Goal: Navigation & Orientation: Find specific page/section

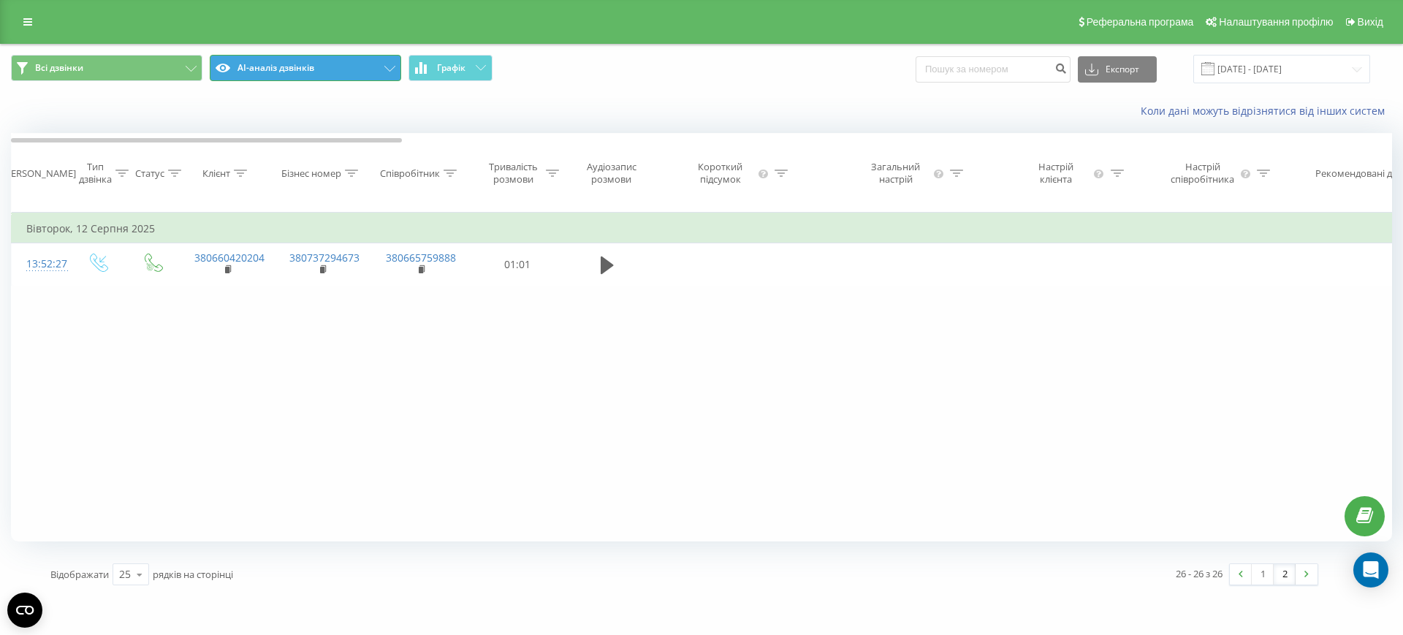
click at [262, 74] on button "AI-аналіз дзвінків" at bounding box center [305, 68] width 191 height 26
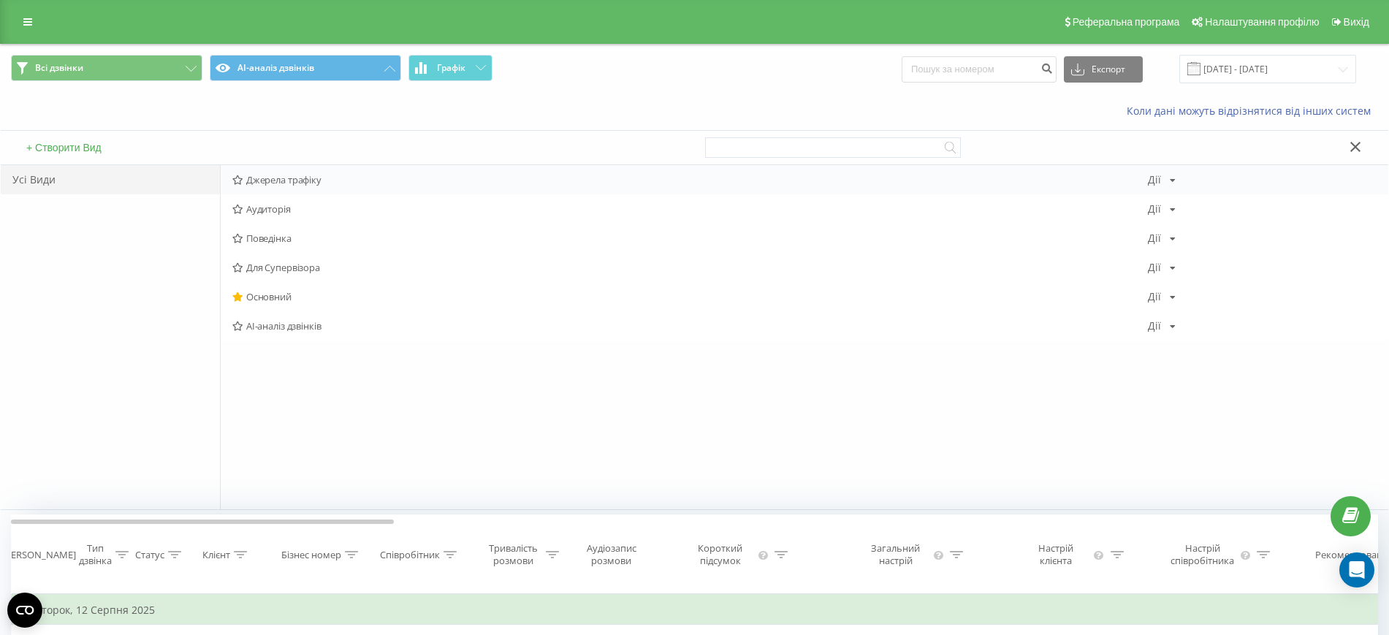
click at [301, 175] on span "Джерела трафіку" at bounding box center [689, 180] width 915 height 10
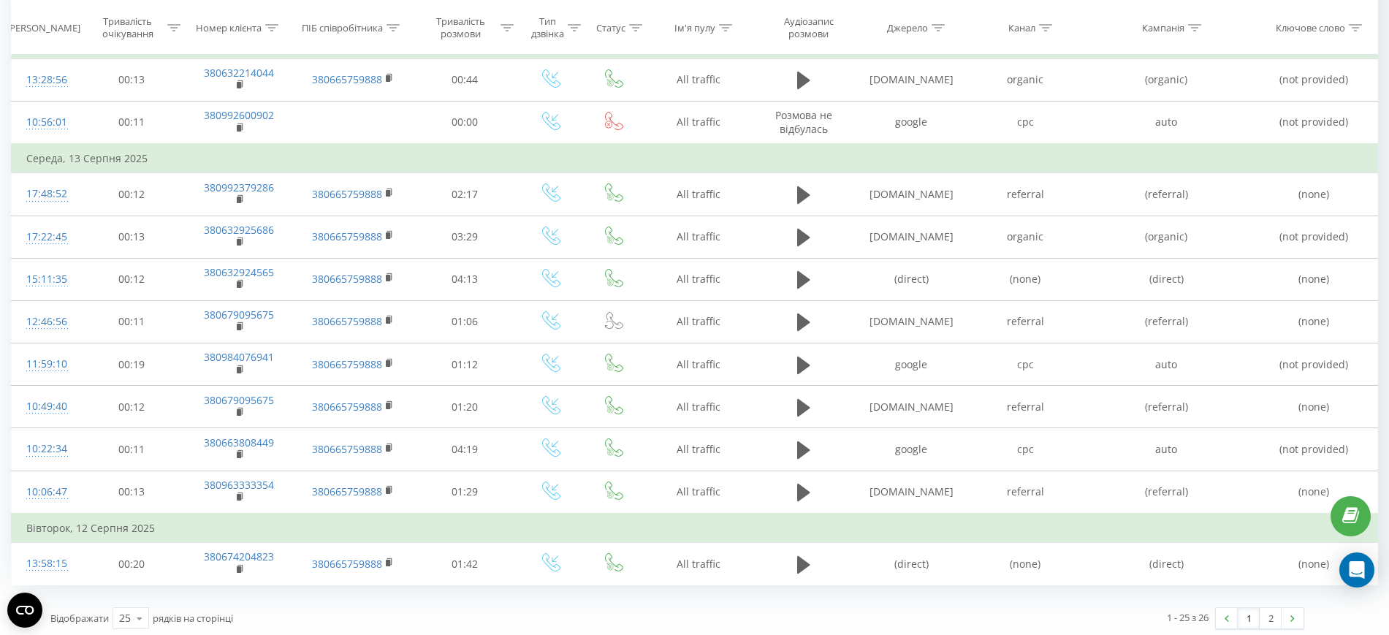
scroll to position [877, 0]
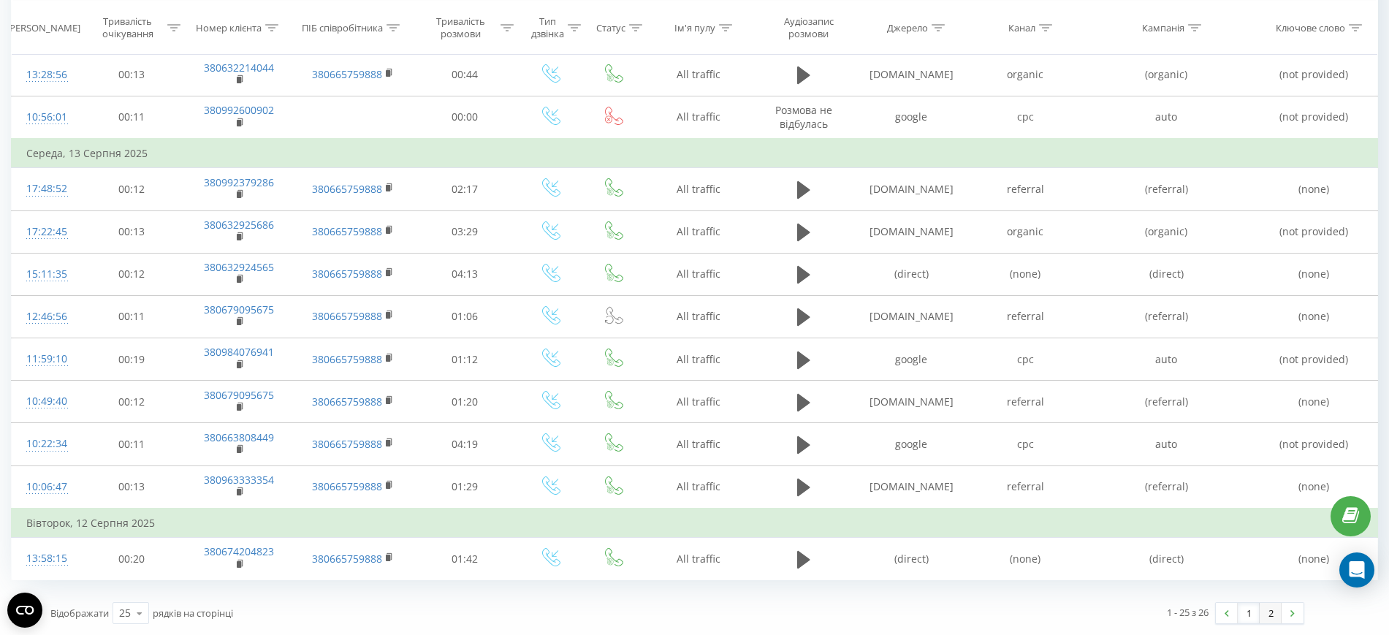
click at [1281, 611] on link "2" at bounding box center [1270, 613] width 22 height 20
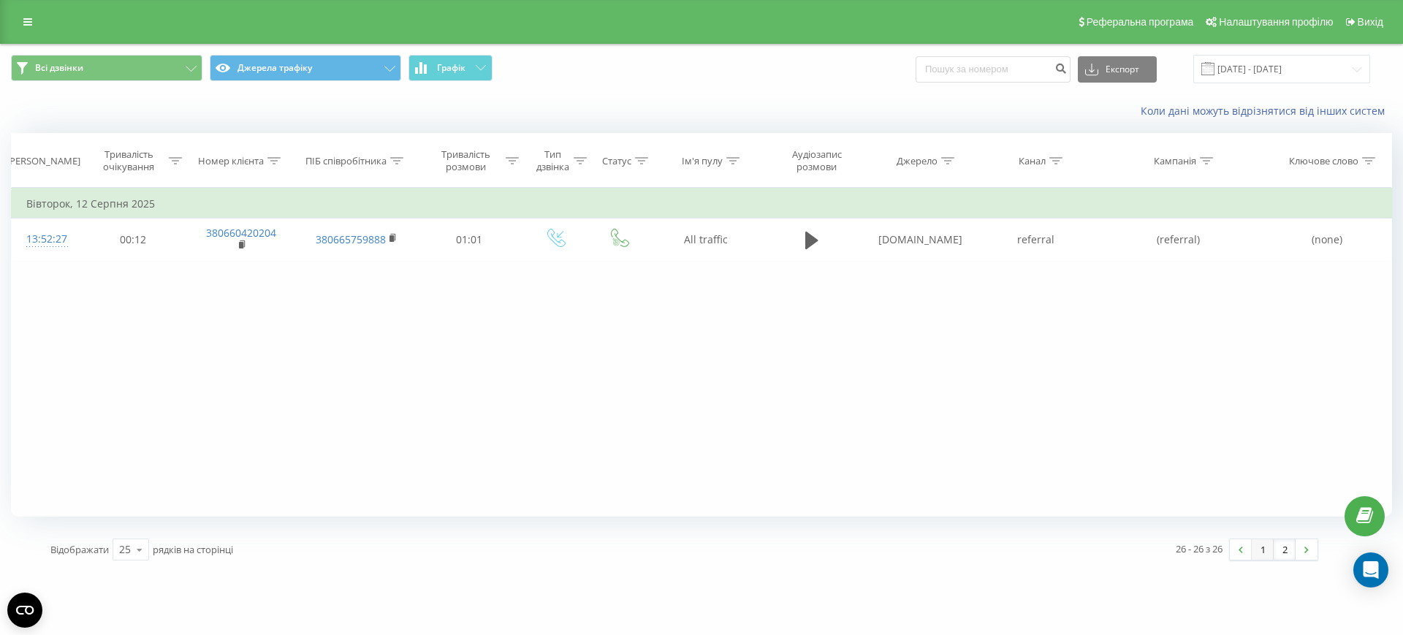
click at [1263, 551] on link "1" at bounding box center [1262, 549] width 22 height 20
